Goal: Browse casually

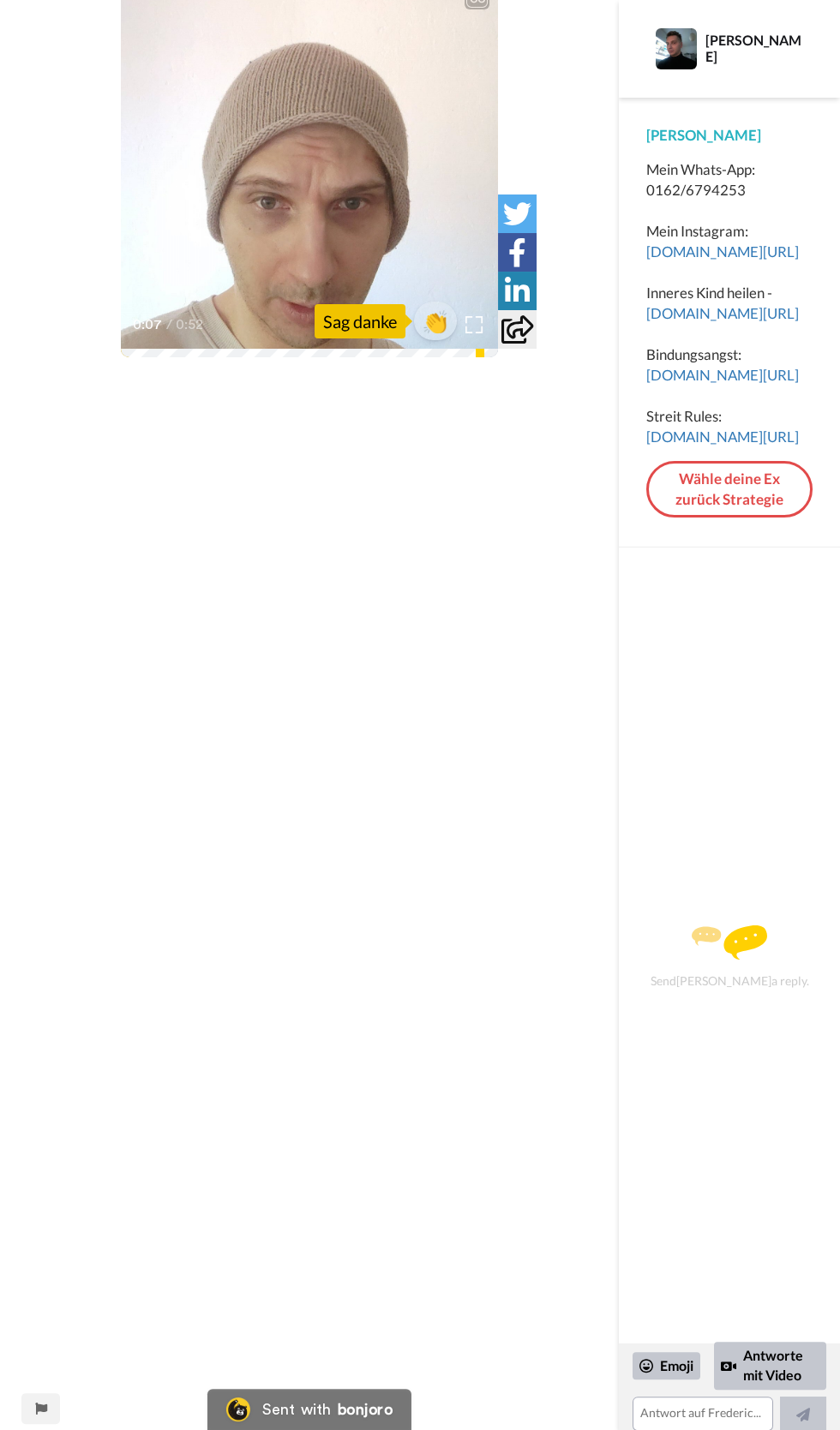
scroll to position [30, 0]
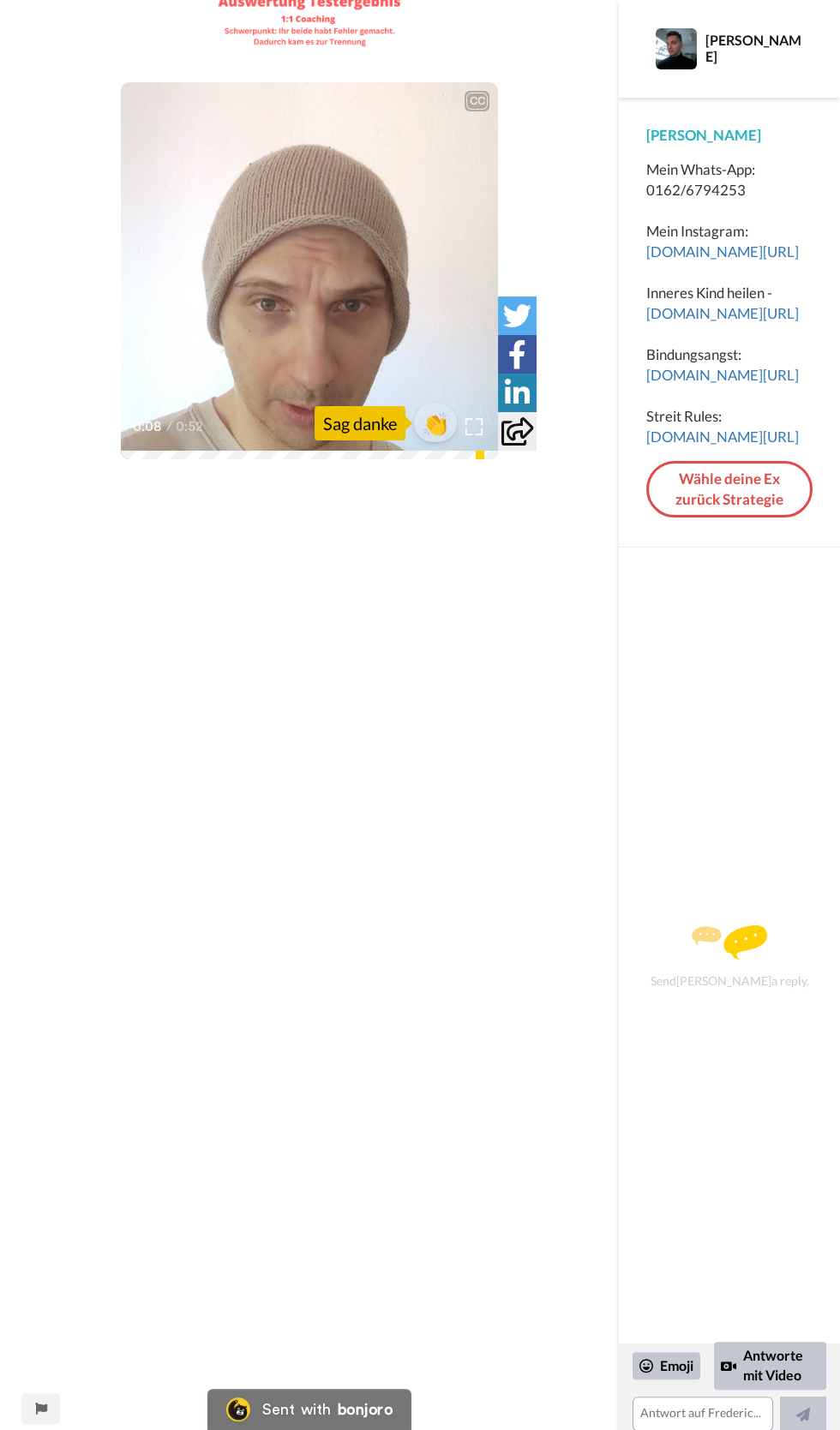
click at [325, 278] on icon at bounding box center [309, 271] width 45 height 45
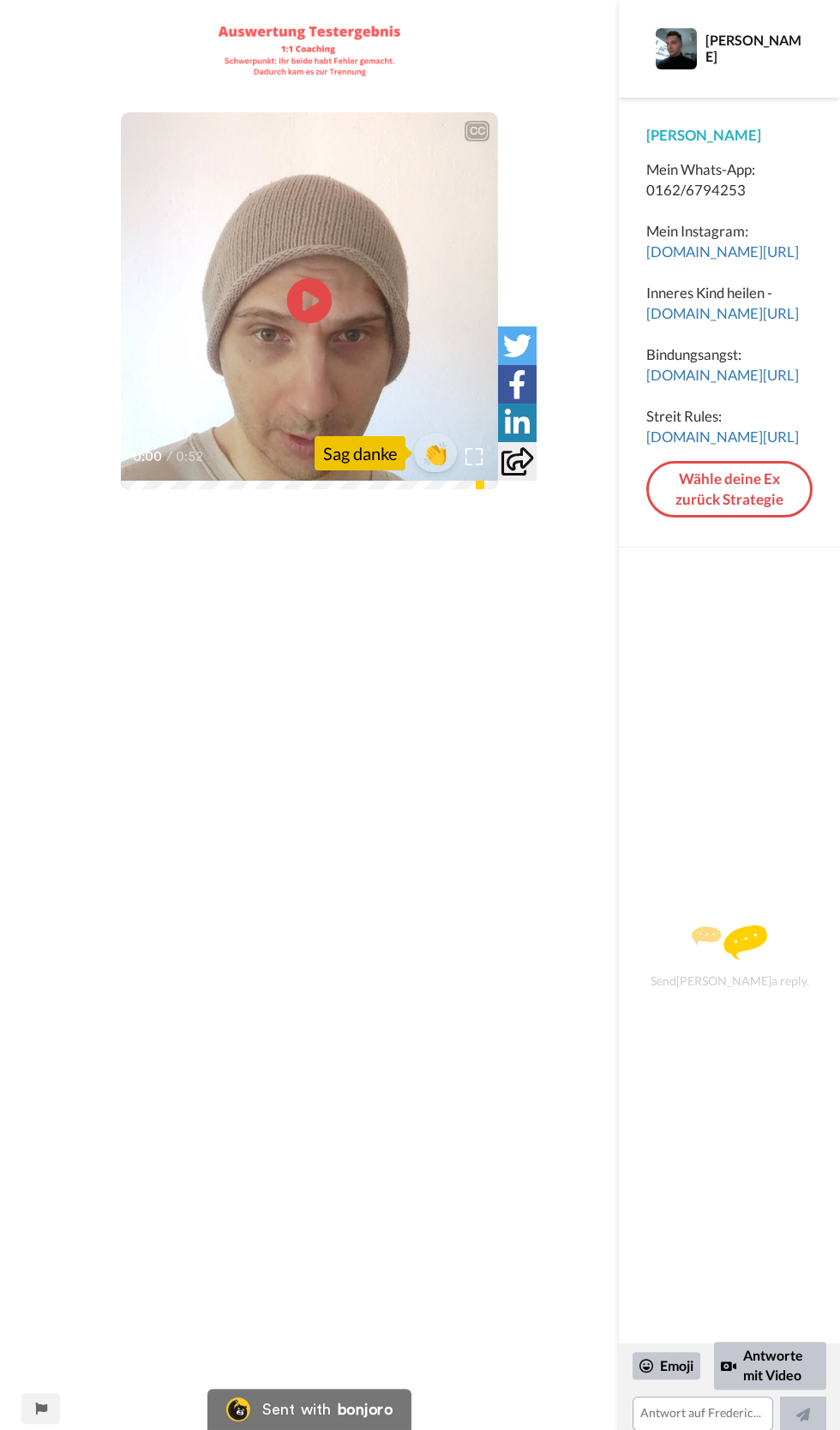
click at [312, 315] on icon at bounding box center [309, 301] width 45 height 45
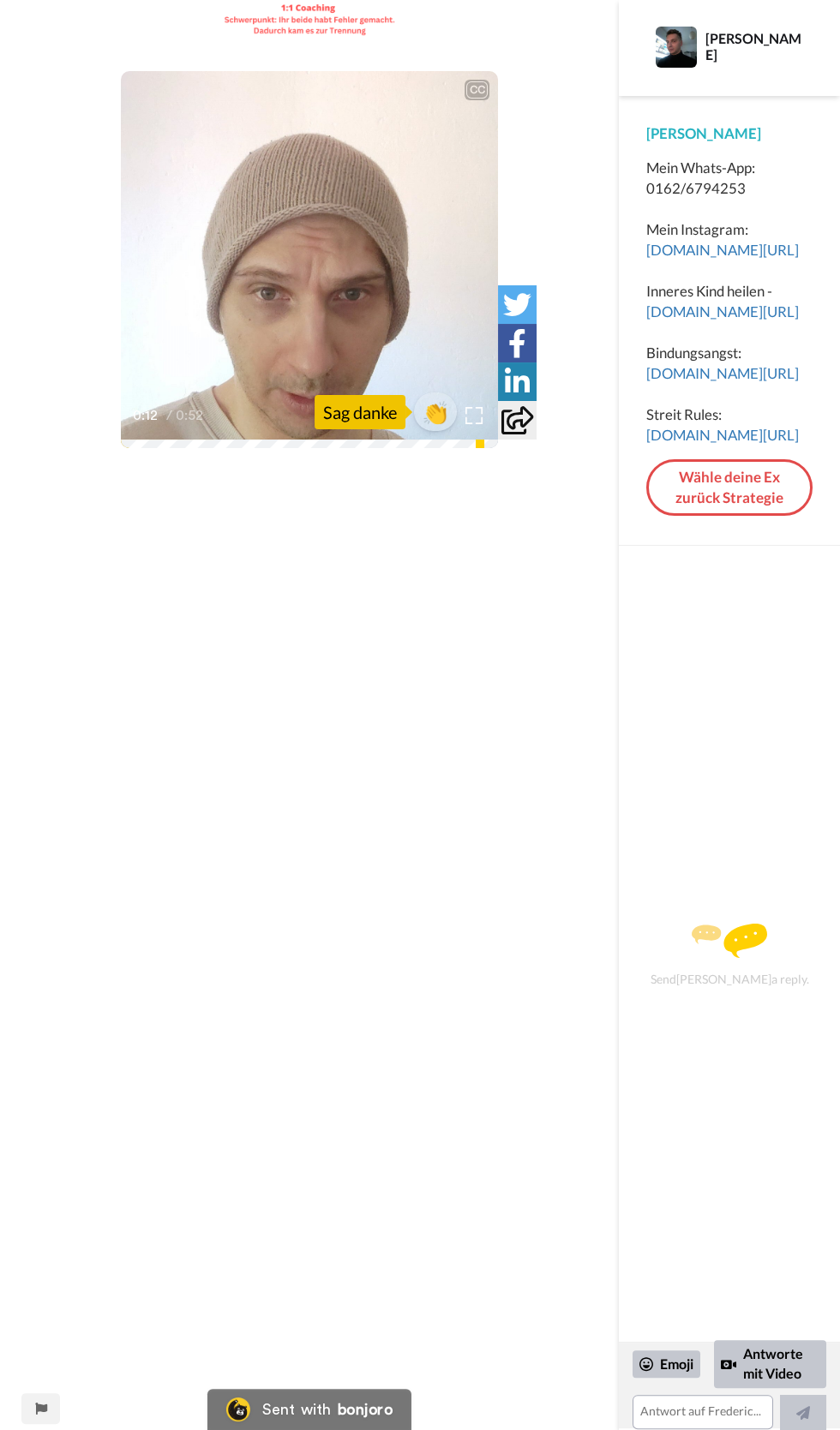
scroll to position [34, 0]
